Goal: Task Accomplishment & Management: Complete application form

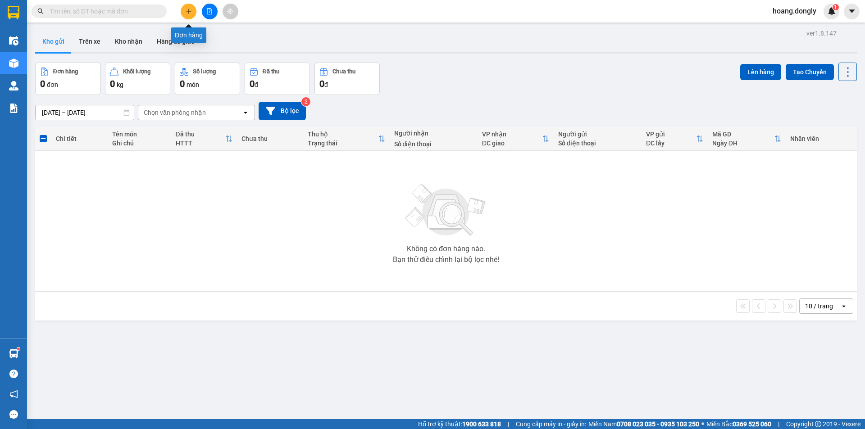
click at [190, 13] on icon "plus" at bounding box center [189, 11] width 6 height 6
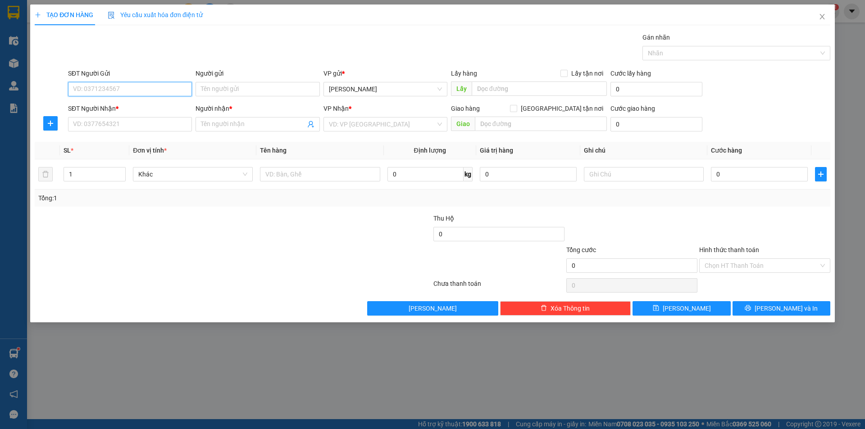
click at [150, 85] on input "SĐT Người Gửi" at bounding box center [130, 89] width 124 height 14
type input "0988062183"
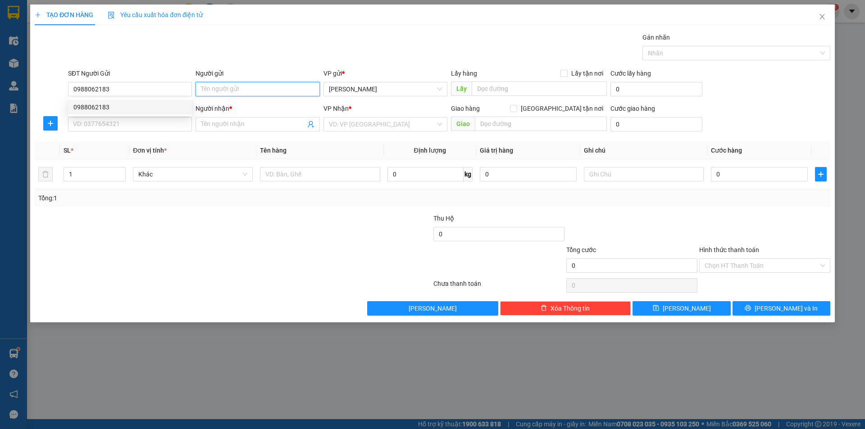
click at [247, 94] on input "Người gửi" at bounding box center [257, 89] width 124 height 14
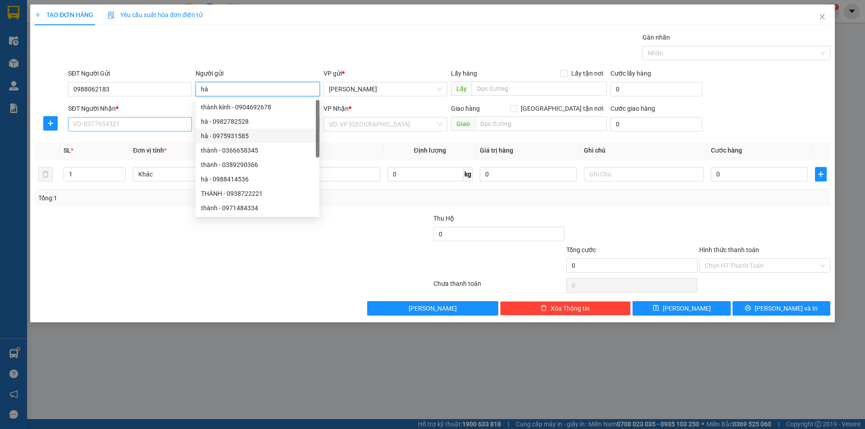
type input "hà"
click at [117, 127] on input "SĐT Người Nhận *" at bounding box center [130, 124] width 124 height 14
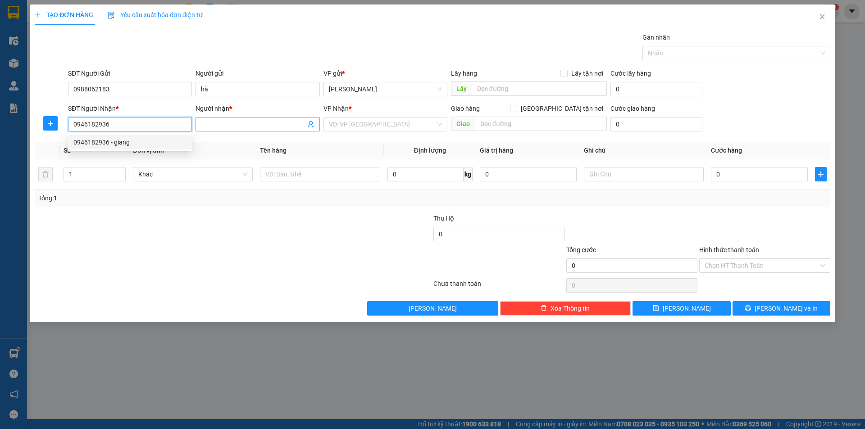
type input "0946182936"
click at [219, 123] on input "Người nhận *" at bounding box center [253, 124] width 104 height 10
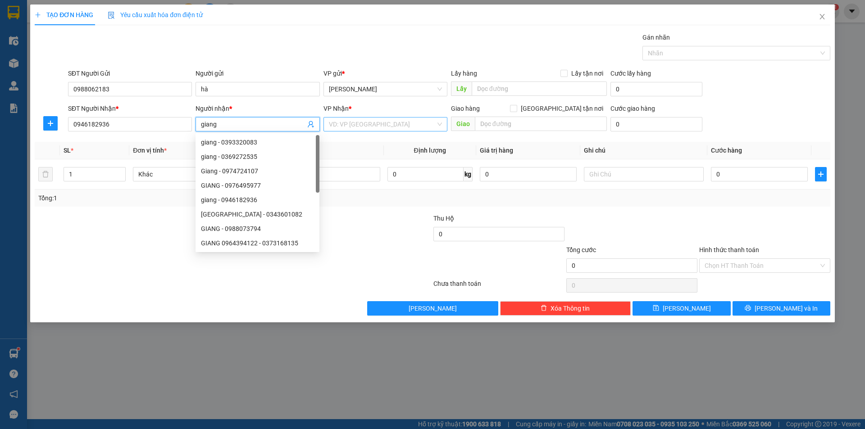
type input "giang"
click at [359, 126] on input "search" at bounding box center [382, 125] width 107 height 14
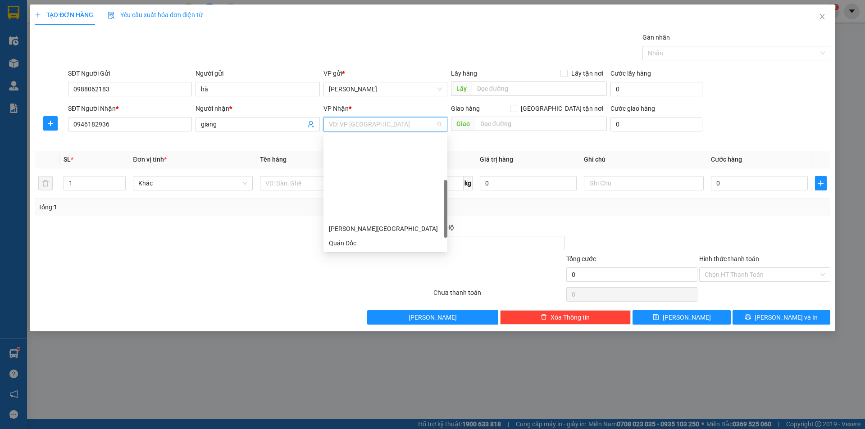
scroll to position [130, 0]
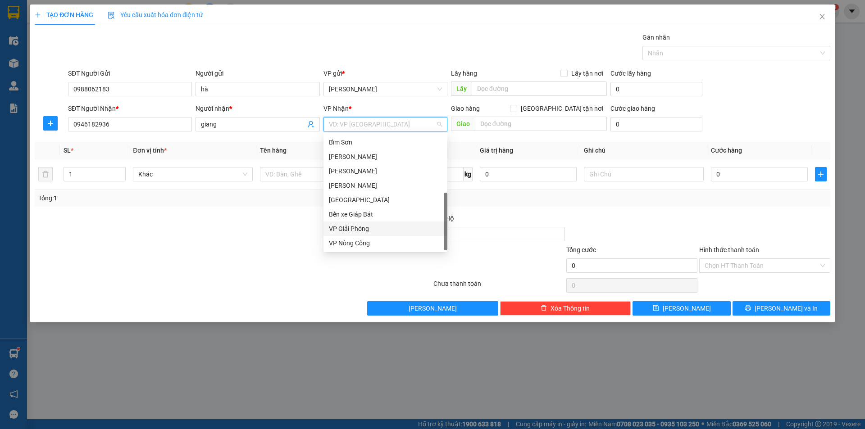
click at [352, 227] on div "VP Giải Phóng" at bounding box center [385, 229] width 113 height 10
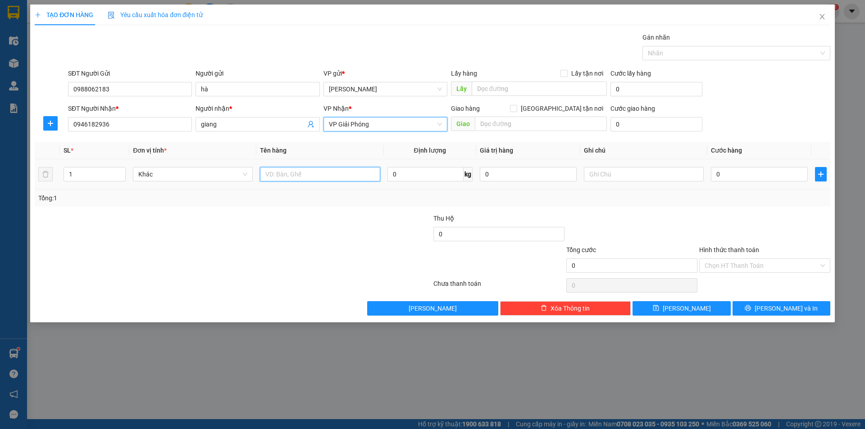
click at [287, 173] on input "text" at bounding box center [320, 174] width 120 height 14
type input "1 thùng"
click at [713, 172] on input "0" at bounding box center [759, 174] width 97 height 14
click at [714, 174] on input "0" at bounding box center [759, 174] width 97 height 14
click at [713, 172] on input "0" at bounding box center [759, 174] width 97 height 14
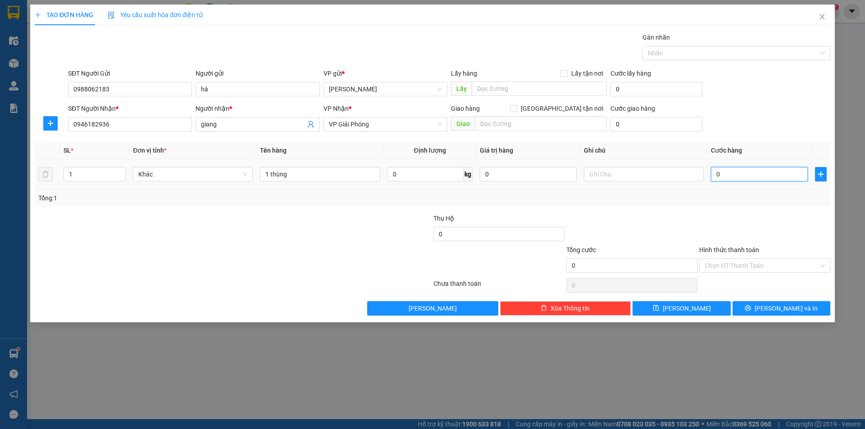
type input "40"
click at [715, 205] on div "Tổng: 1" at bounding box center [432, 198] width 795 height 17
type input "40.000"
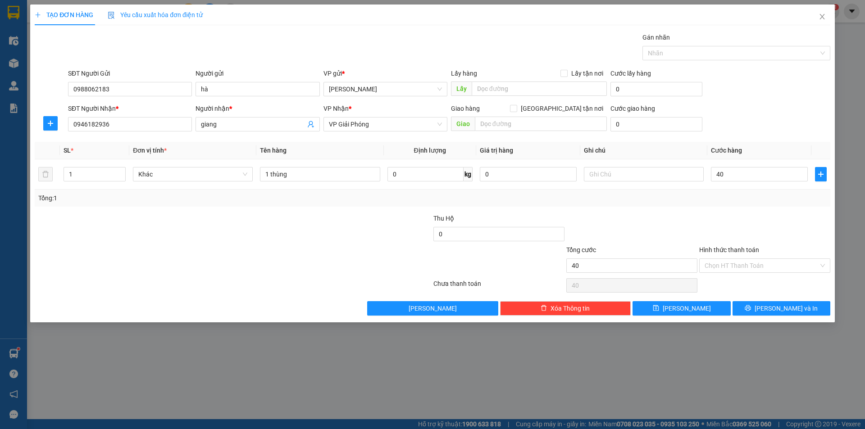
type input "40.000"
click at [822, 264] on div "Chọn HT Thanh Toán" at bounding box center [764, 266] width 131 height 14
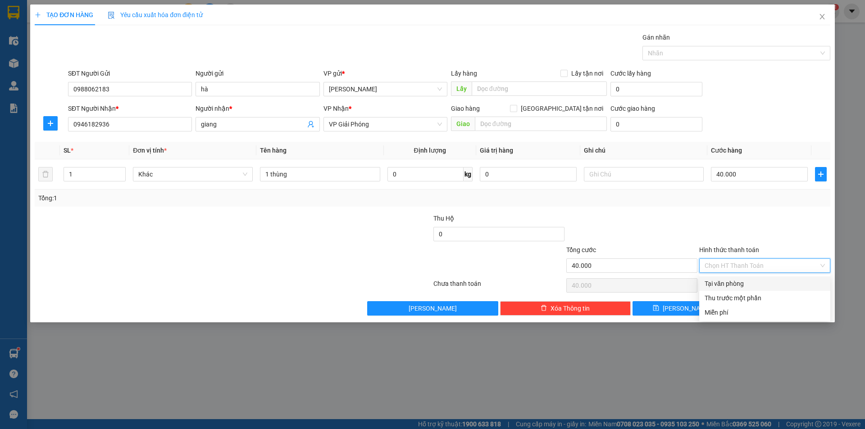
click at [707, 281] on div "Tại văn phòng" at bounding box center [764, 284] width 120 height 10
type input "0"
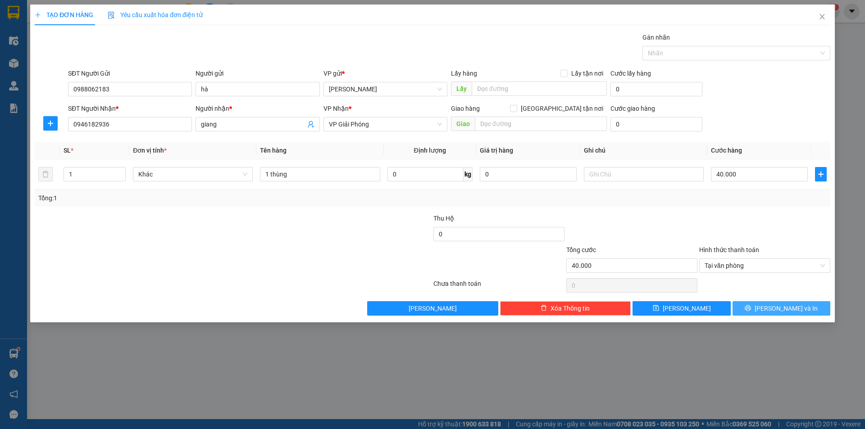
click at [762, 309] on button "[PERSON_NAME] và In" at bounding box center [781, 308] width 98 height 14
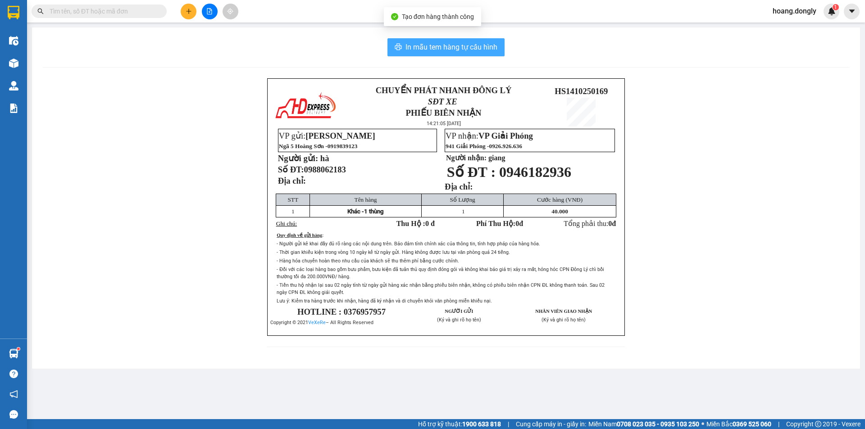
click at [444, 46] on span "In mẫu tem hàng tự cấu hình" at bounding box center [451, 46] width 92 height 11
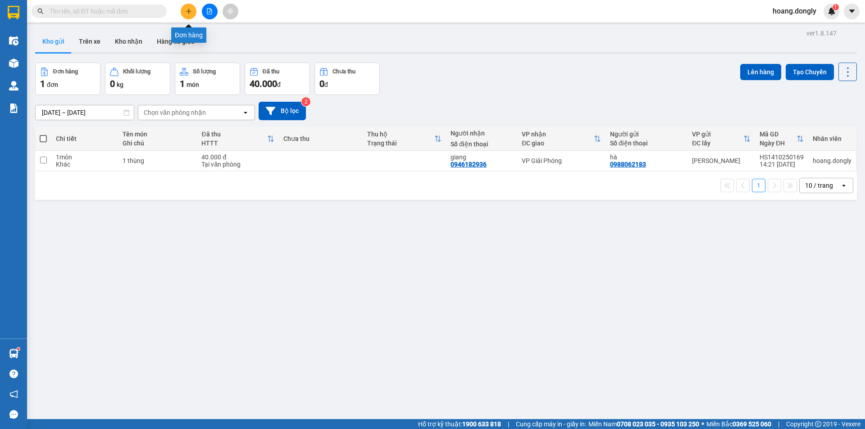
click at [184, 8] on button at bounding box center [189, 12] width 16 height 16
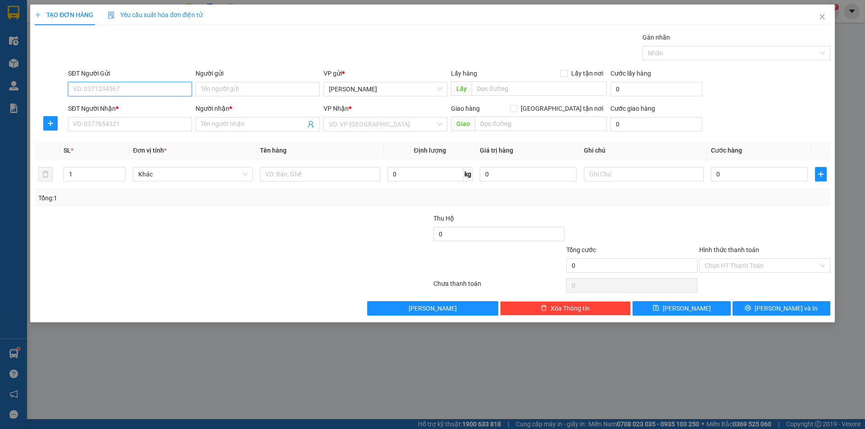
click at [130, 88] on input "SĐT Người Gửi" at bounding box center [130, 89] width 124 height 14
click at [118, 104] on div "0981523338 - duong" at bounding box center [129, 107] width 113 height 10
type input "0981523338"
type input "duong"
type input "0981523338"
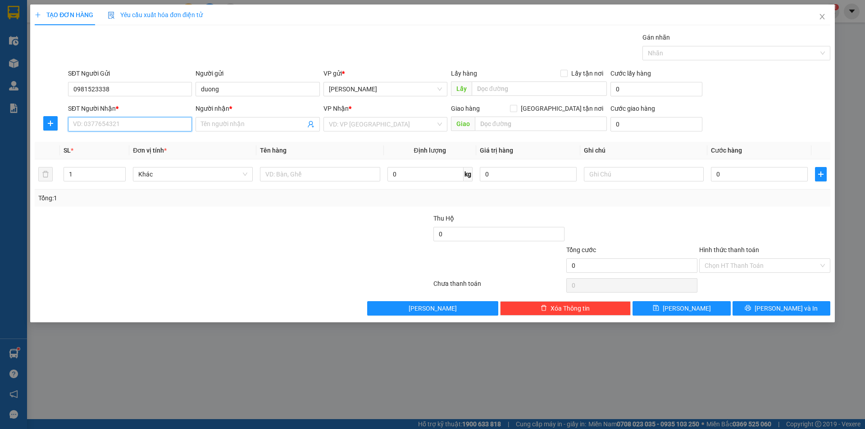
click at [105, 122] on input "SĐT Người Nhận *" at bounding box center [130, 124] width 124 height 14
click at [118, 141] on div "0396979345 - dũng" at bounding box center [129, 142] width 113 height 10
type input "0396979345"
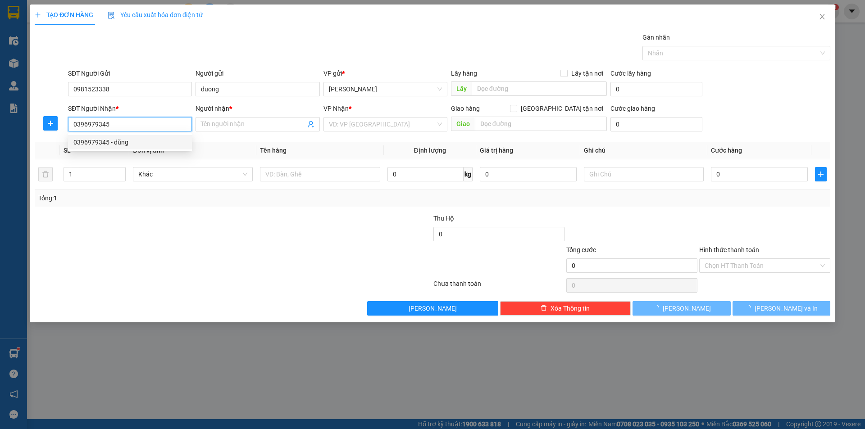
type input "dũng"
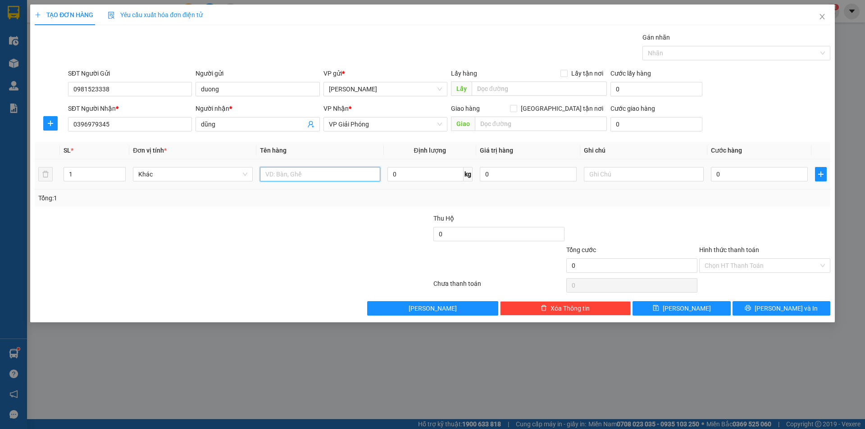
click at [310, 172] on input "text" at bounding box center [320, 174] width 120 height 14
type input "1 túi"
click at [713, 172] on input "0" at bounding box center [759, 174] width 97 height 14
click at [713, 176] on input "0" at bounding box center [759, 174] width 97 height 14
type input "30"
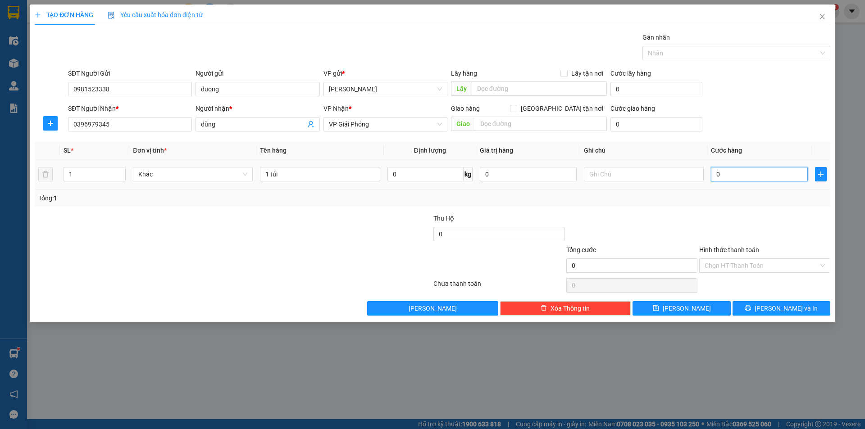
type input "30"
click at [716, 200] on div "Tổng: 1" at bounding box center [432, 198] width 788 height 10
type input "30.000"
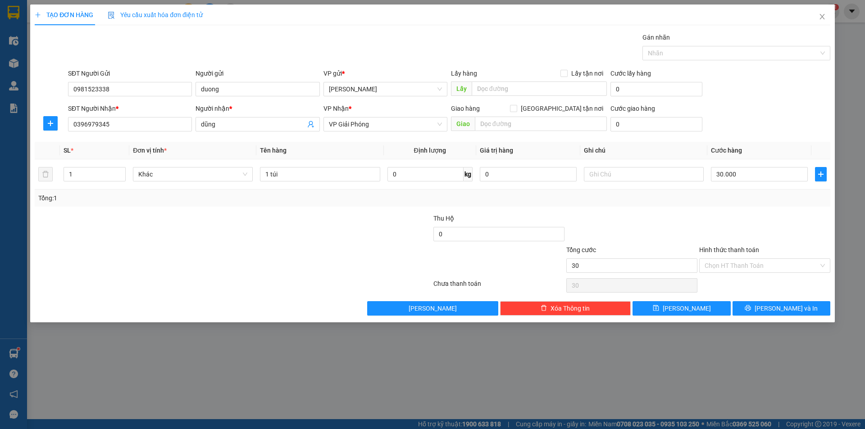
type input "30.000"
click at [773, 306] on button "[PERSON_NAME] và In" at bounding box center [781, 308] width 98 height 14
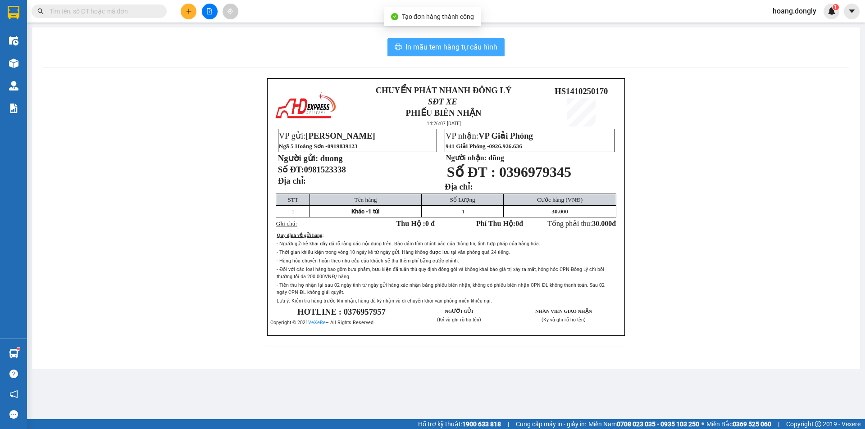
click at [428, 46] on span "In mẫu tem hàng tự cấu hình" at bounding box center [451, 46] width 92 height 11
